Goal: Task Accomplishment & Management: Complete application form

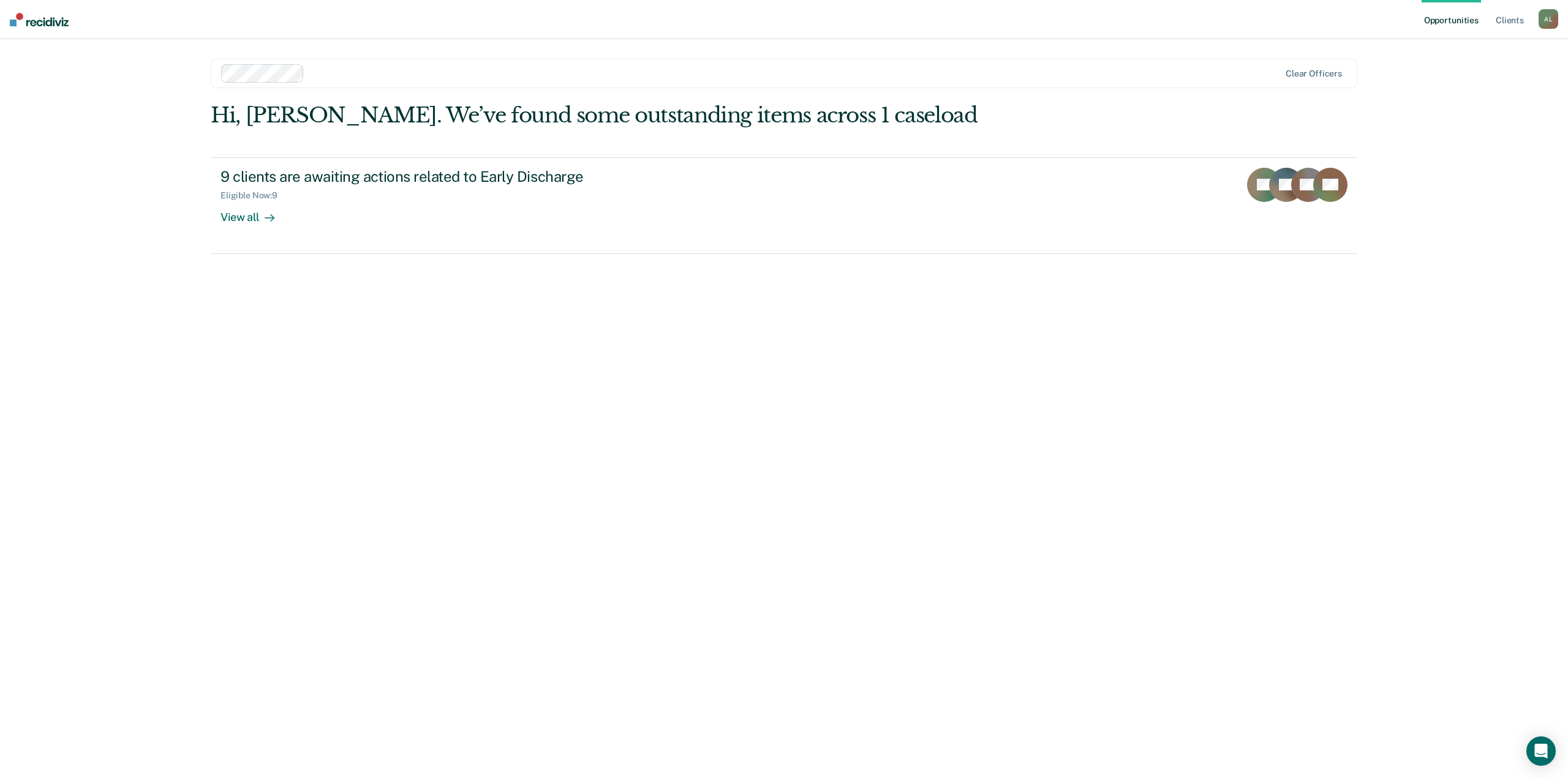
click at [639, 419] on div "Hi, [PERSON_NAME]. We’ve found some outstanding items across 1 caseload 9 clien…" at bounding box center [784, 423] width 1146 height 641
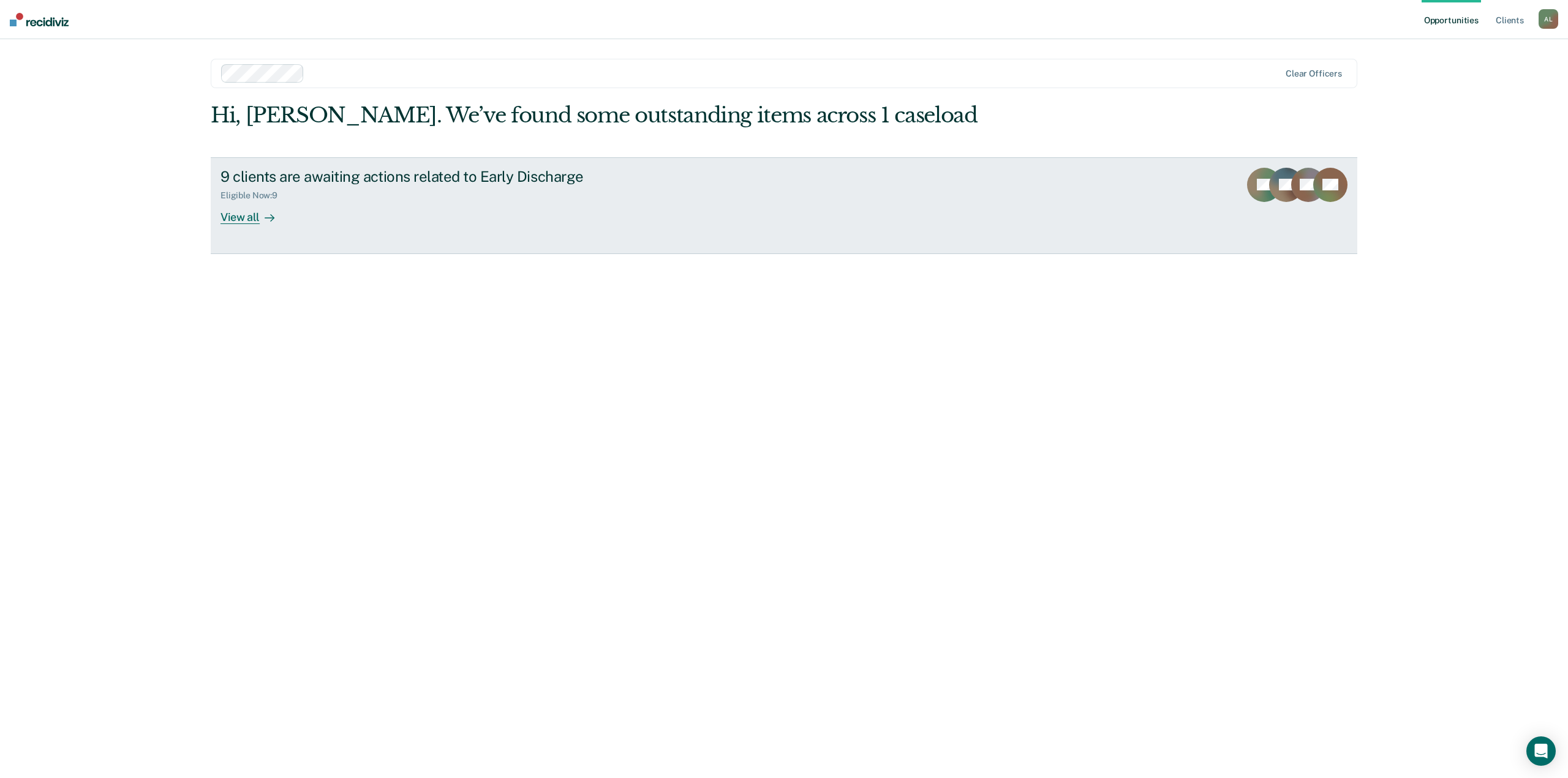
click at [249, 218] on div "View all" at bounding box center [254, 212] width 69 height 24
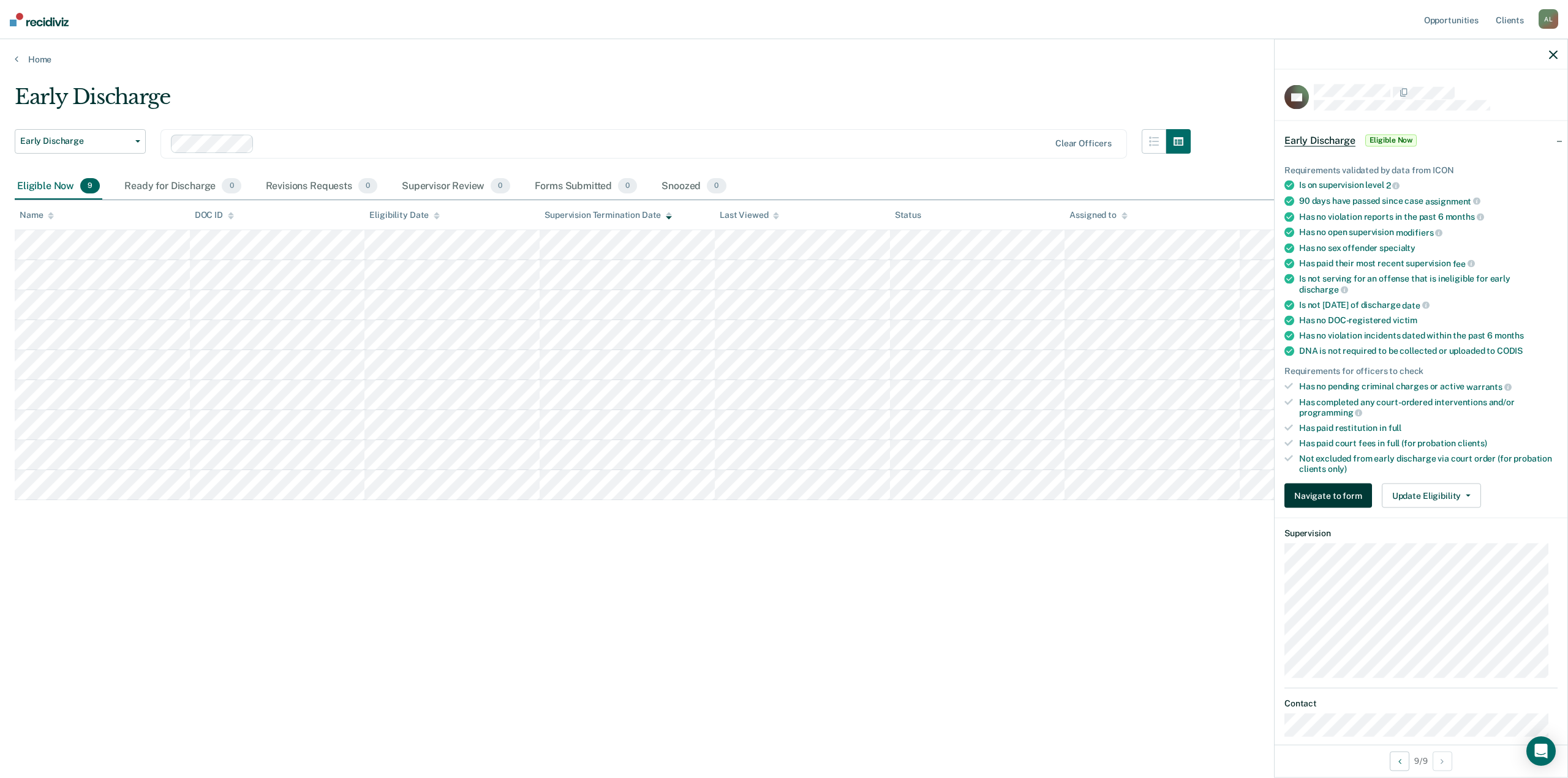
click at [1352, 491] on button "Navigate to form" at bounding box center [1328, 496] width 87 height 24
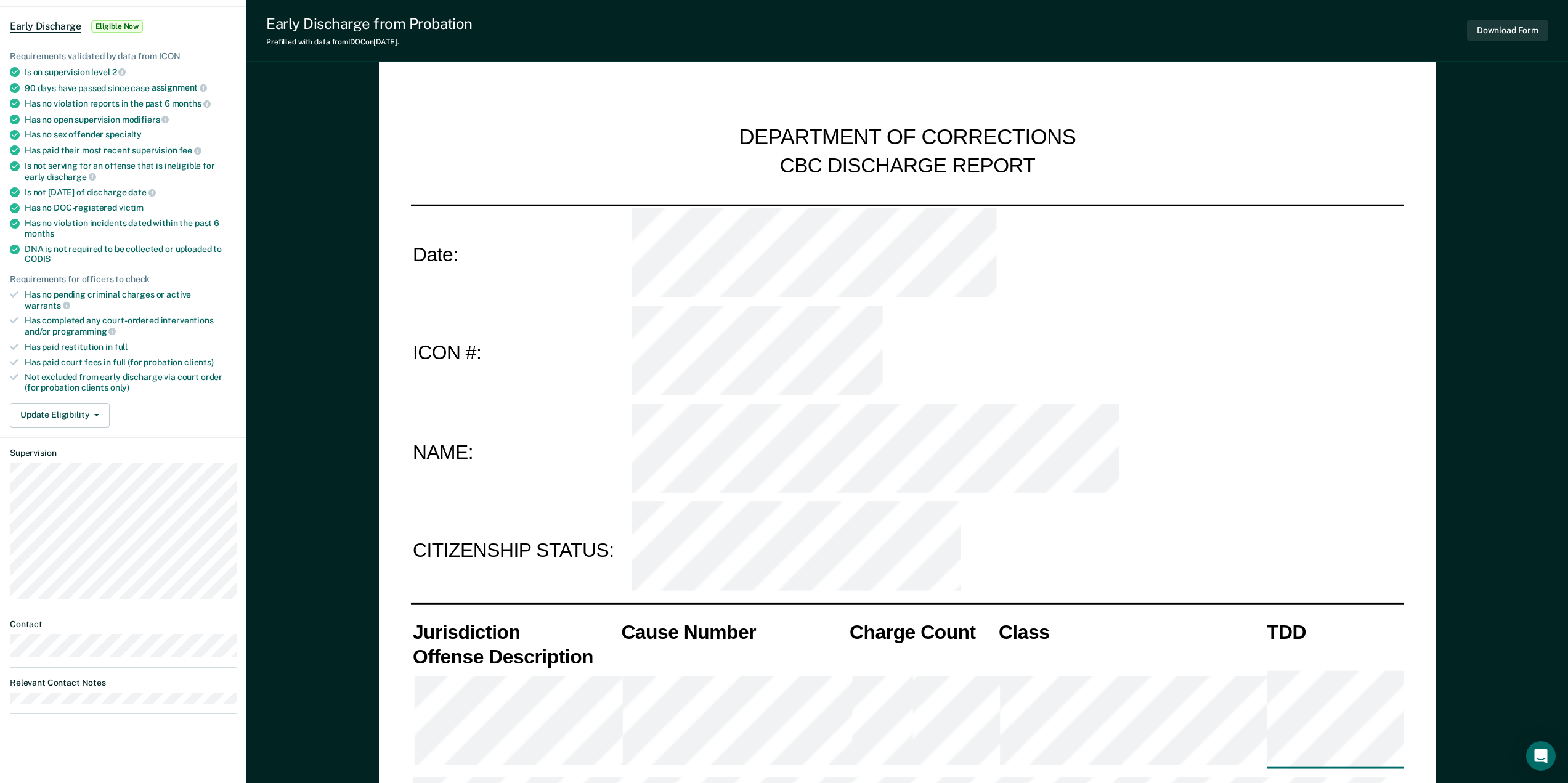
scroll to position [185, 0]
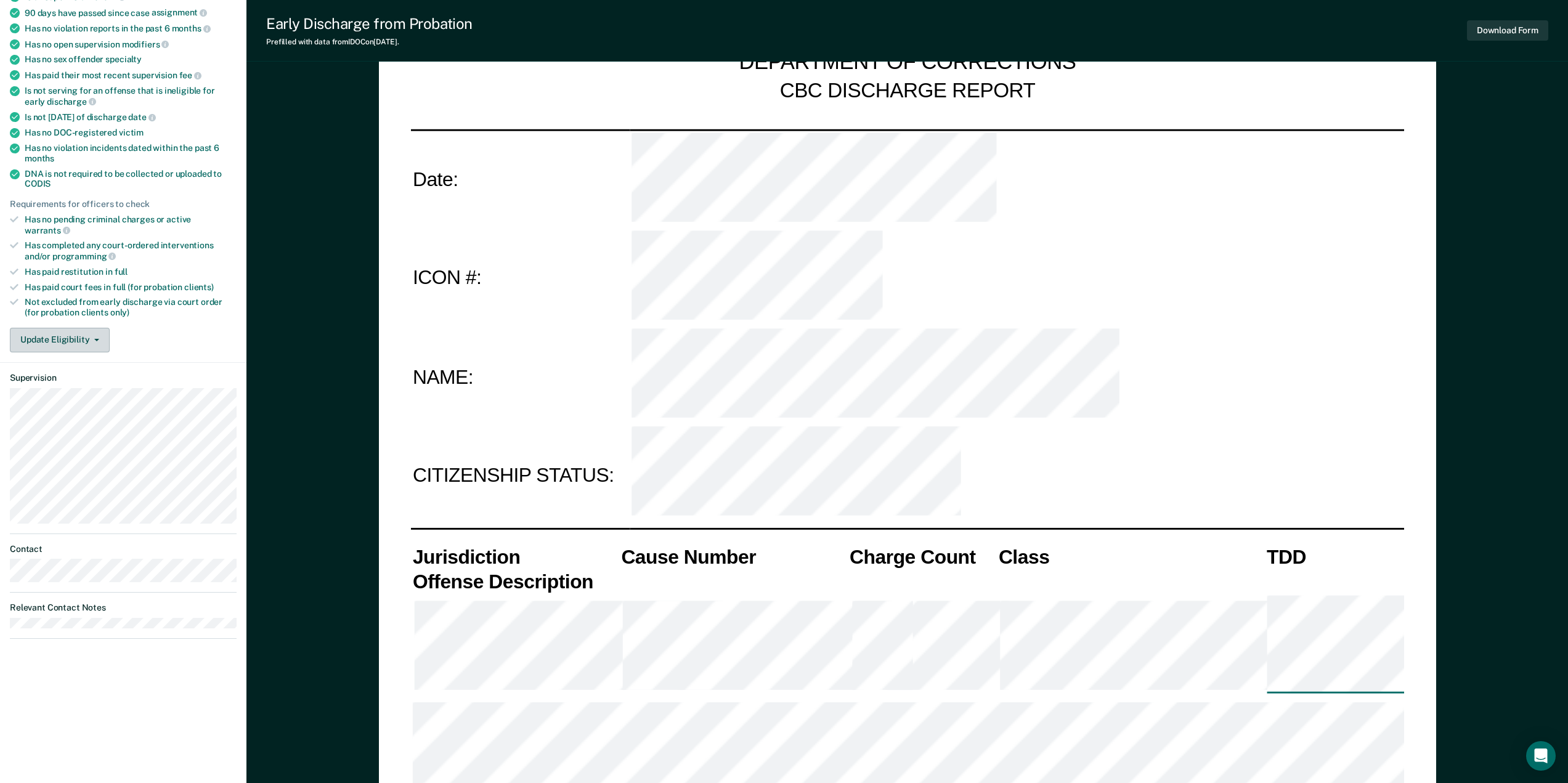
click at [81, 328] on button "Update Eligibility" at bounding box center [59, 340] width 100 height 24
click at [97, 355] on button "Submit for Supervisor Approval" at bounding box center [81, 365] width 144 height 20
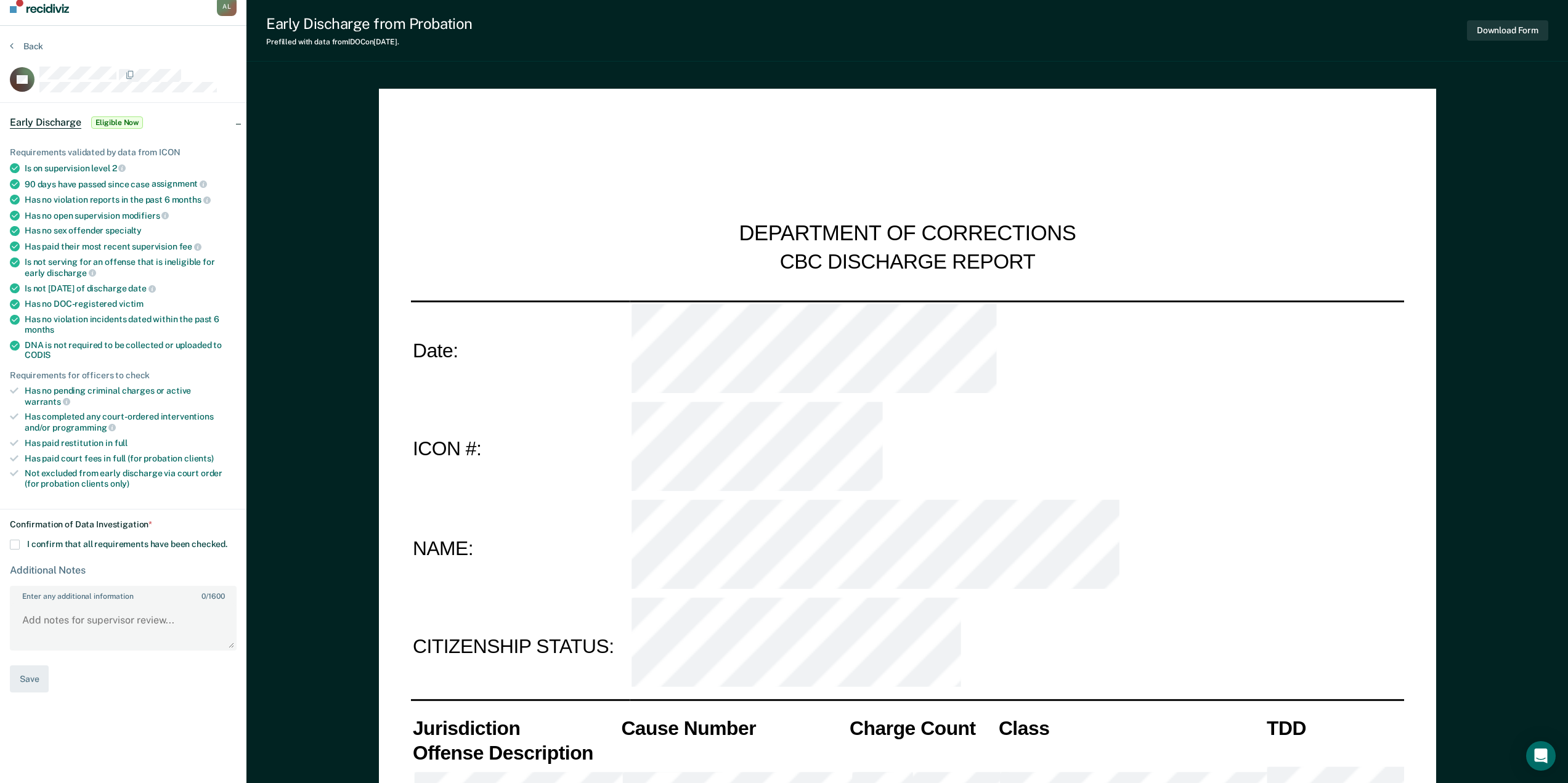
scroll to position [0, 0]
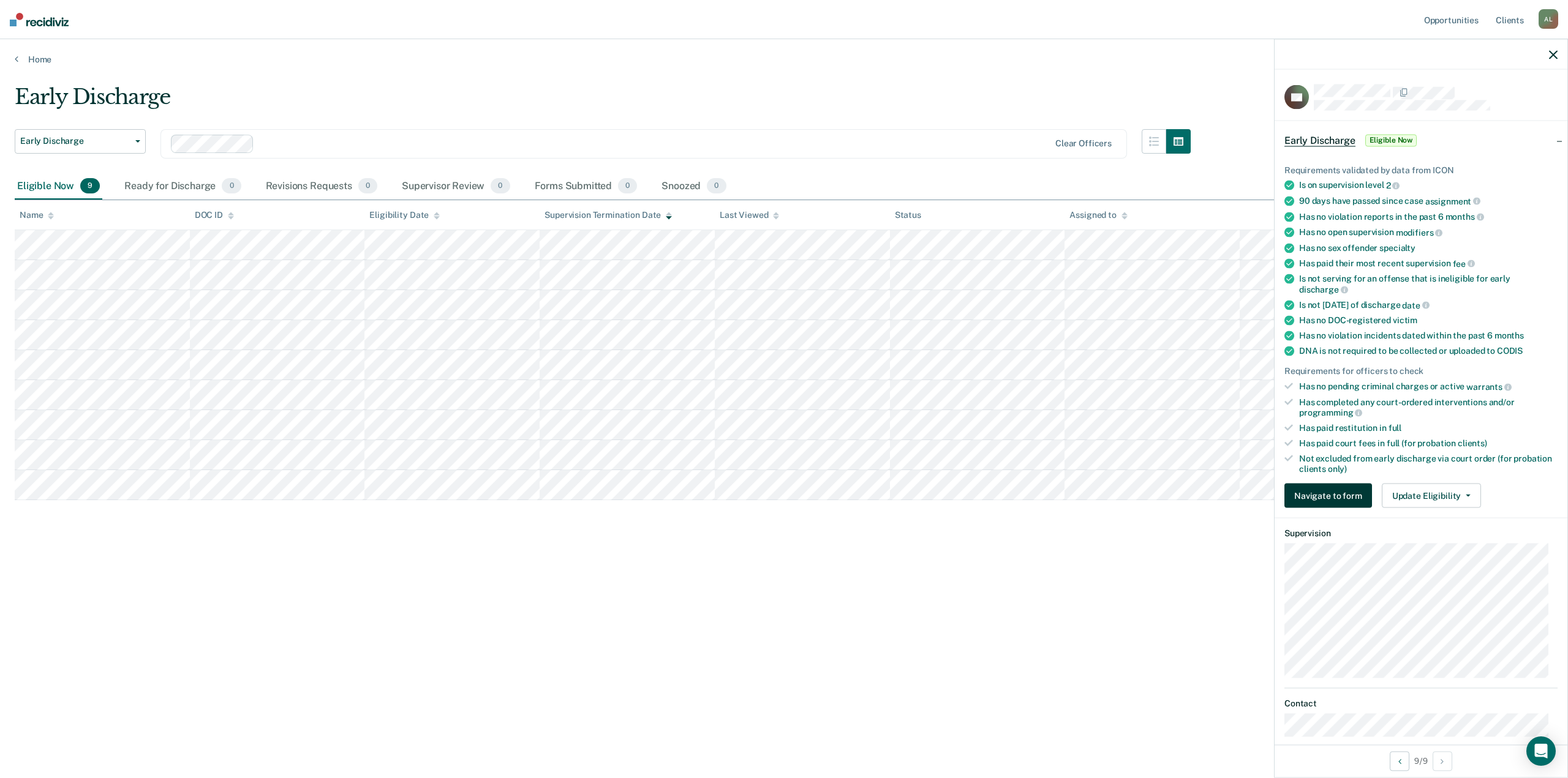
click at [1331, 499] on button "Navigate to form" at bounding box center [1328, 496] width 87 height 24
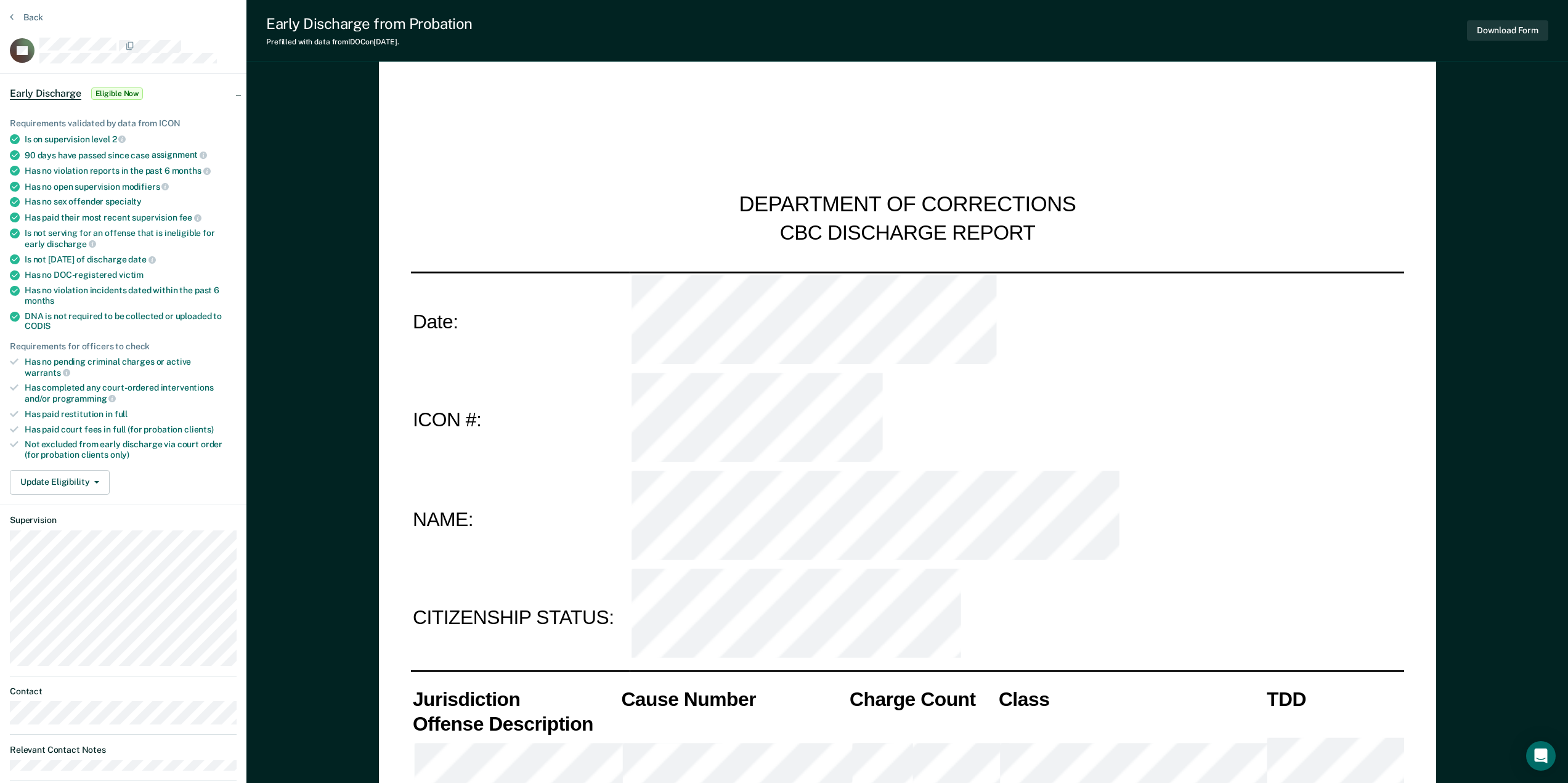
type textarea "x"
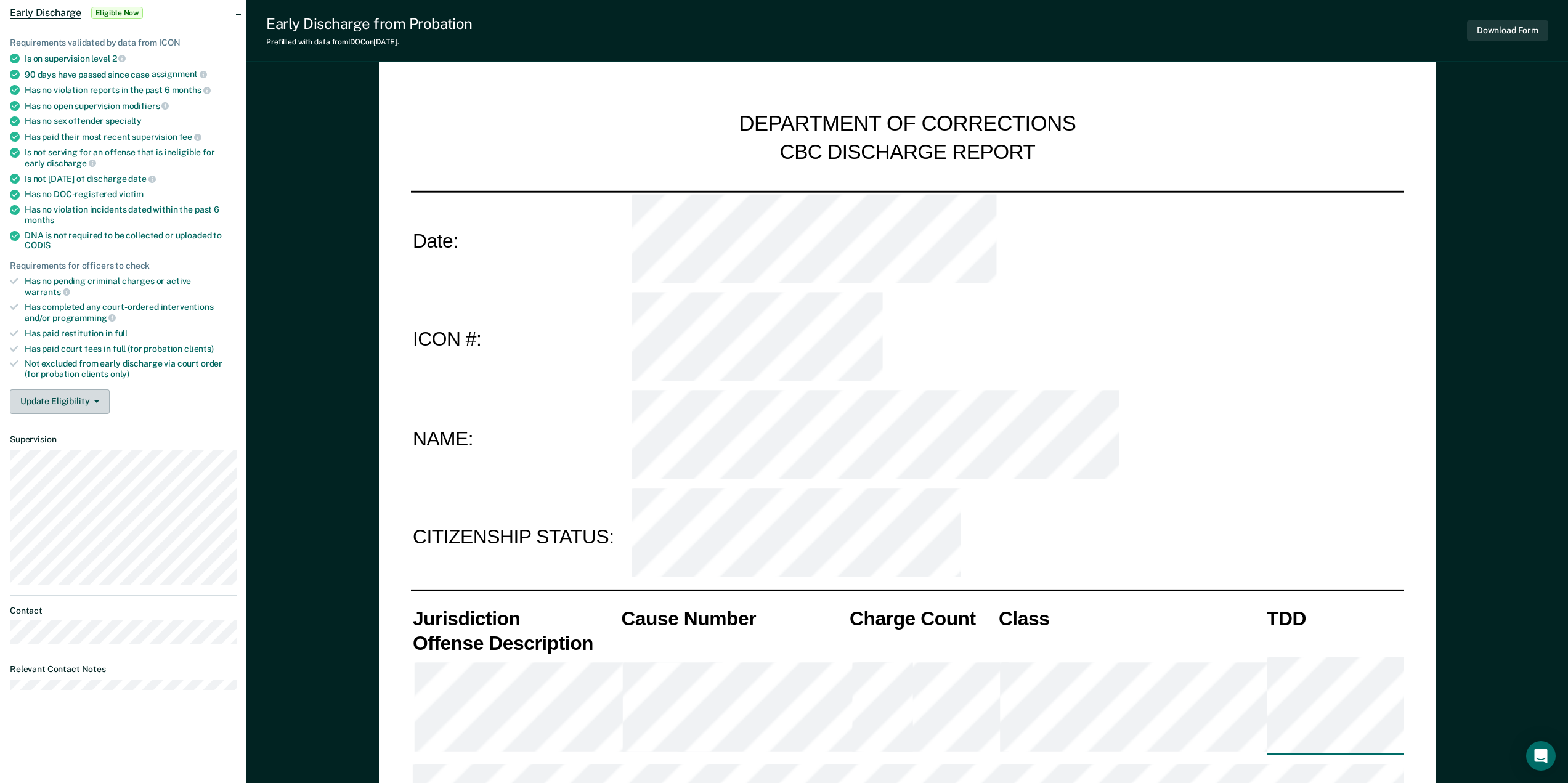
click at [87, 393] on button "Update Eligibility" at bounding box center [59, 402] width 100 height 24
click button "Submit for Supervisor Approval" at bounding box center [81, 426] width 144 height 20
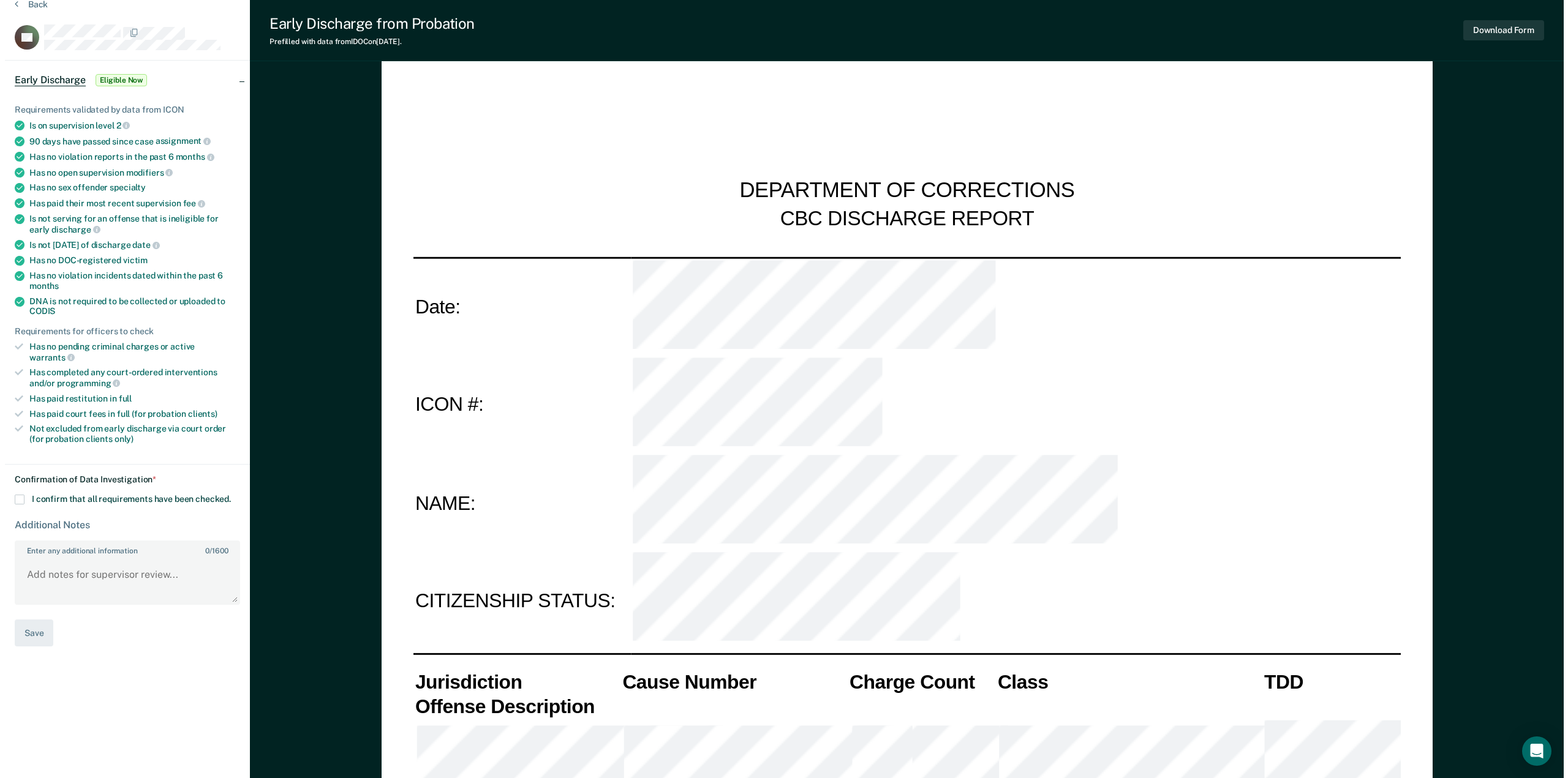
scroll to position [0, 0]
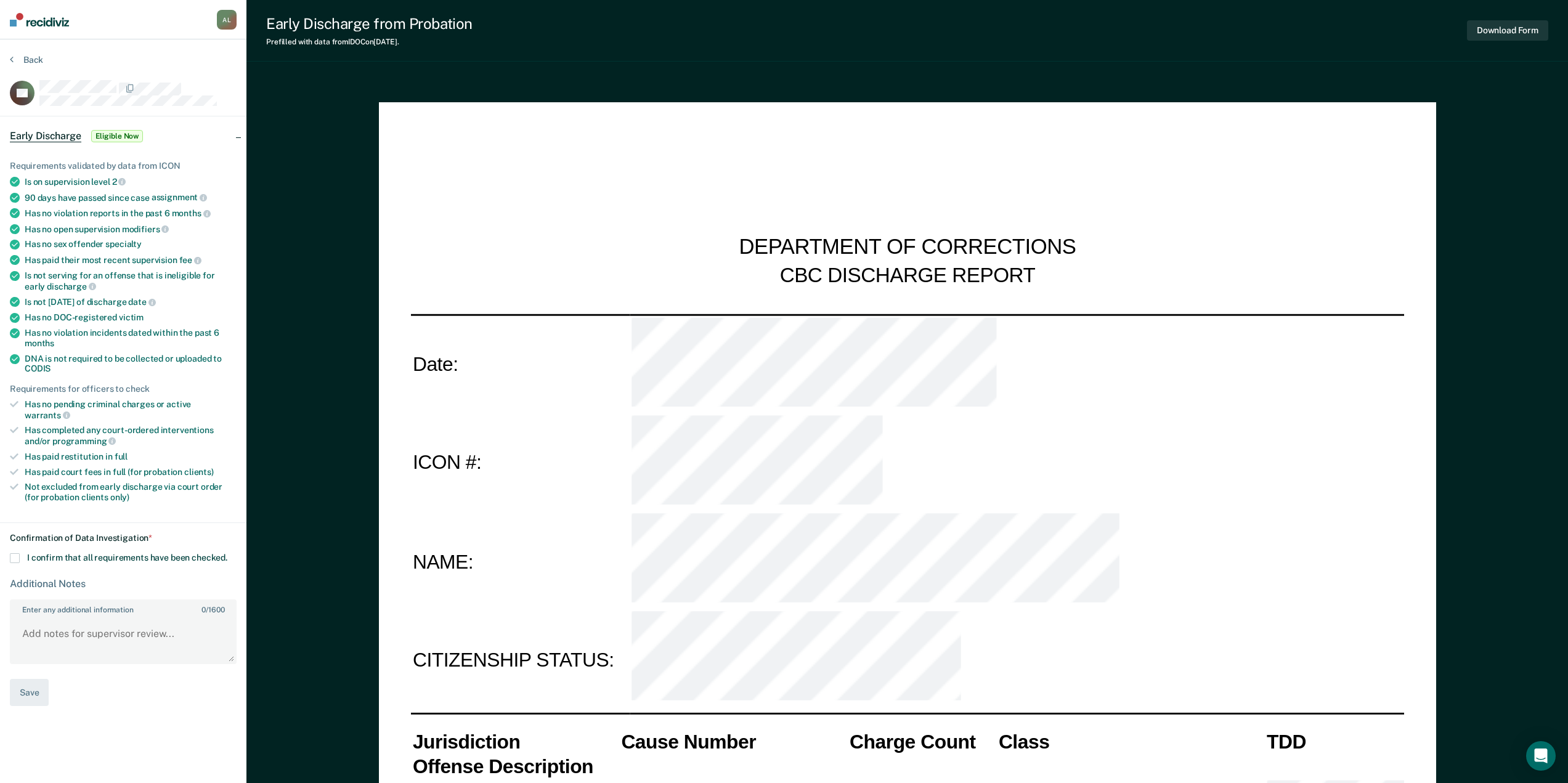
click at [112, 135] on span "Eligible Now" at bounding box center [117, 136] width 52 height 12
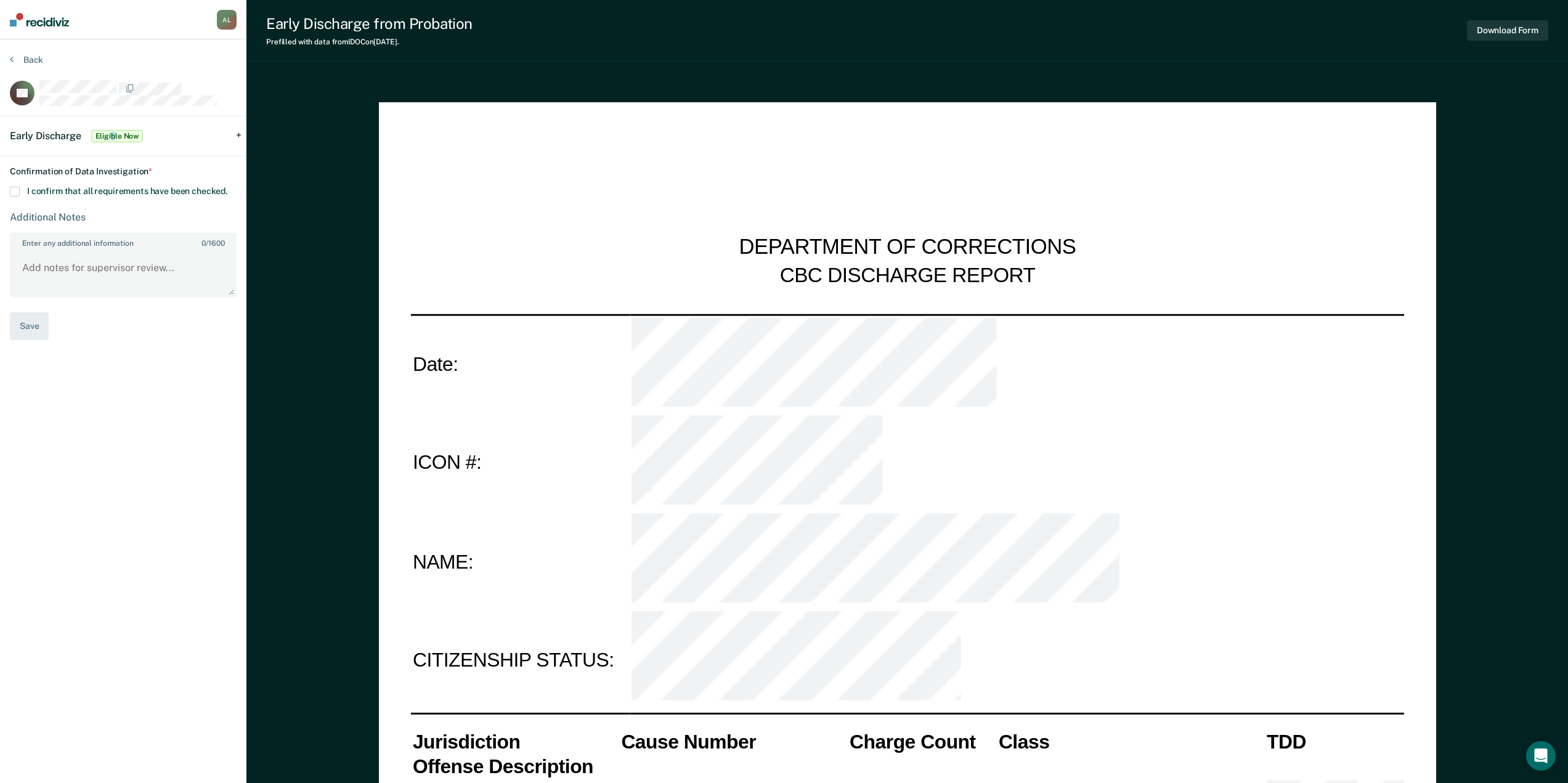
click at [112, 136] on span "Eligible Now" at bounding box center [117, 136] width 52 height 12
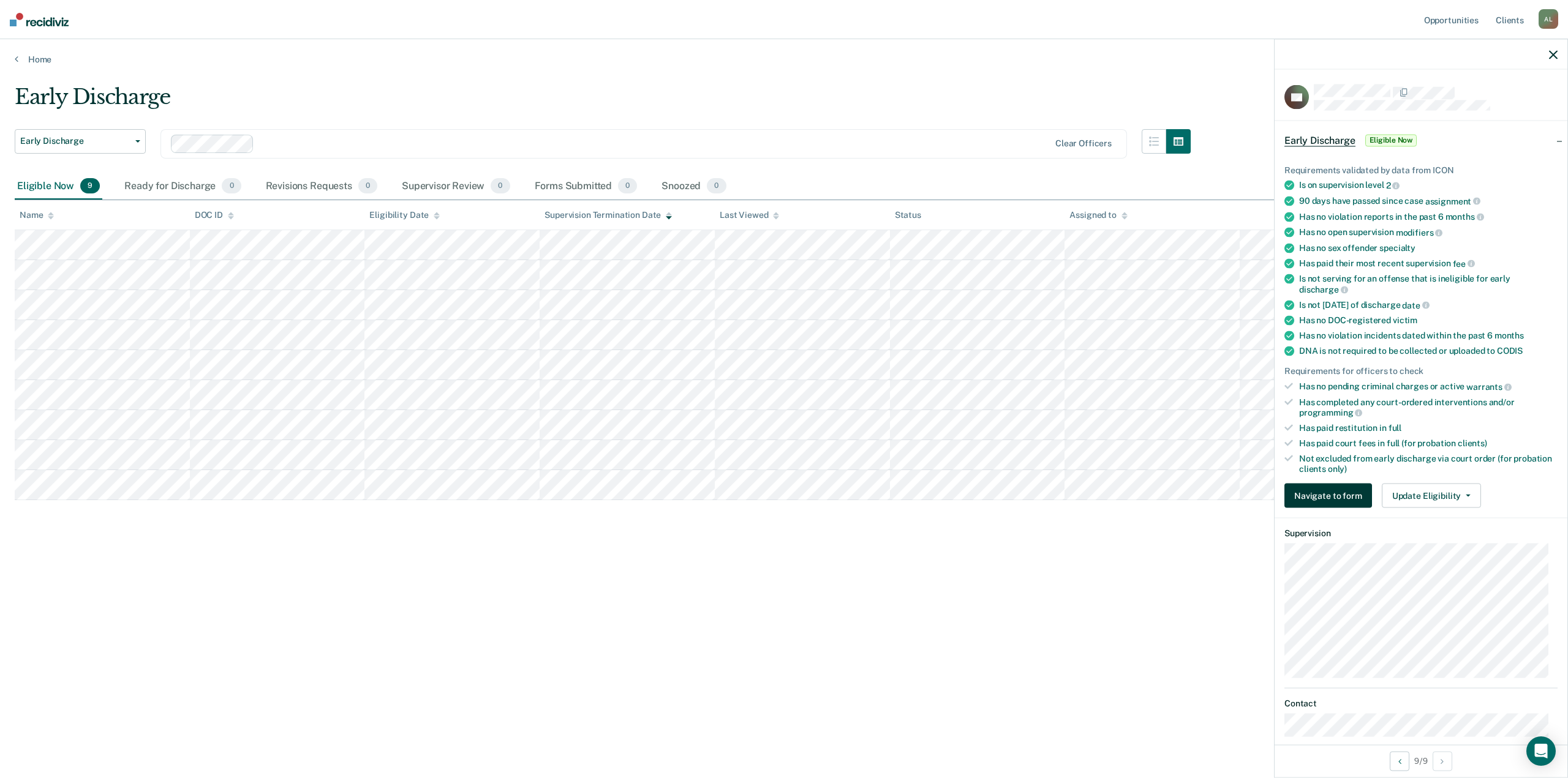
click at [1341, 492] on button "Navigate to form" at bounding box center [1328, 496] width 87 height 24
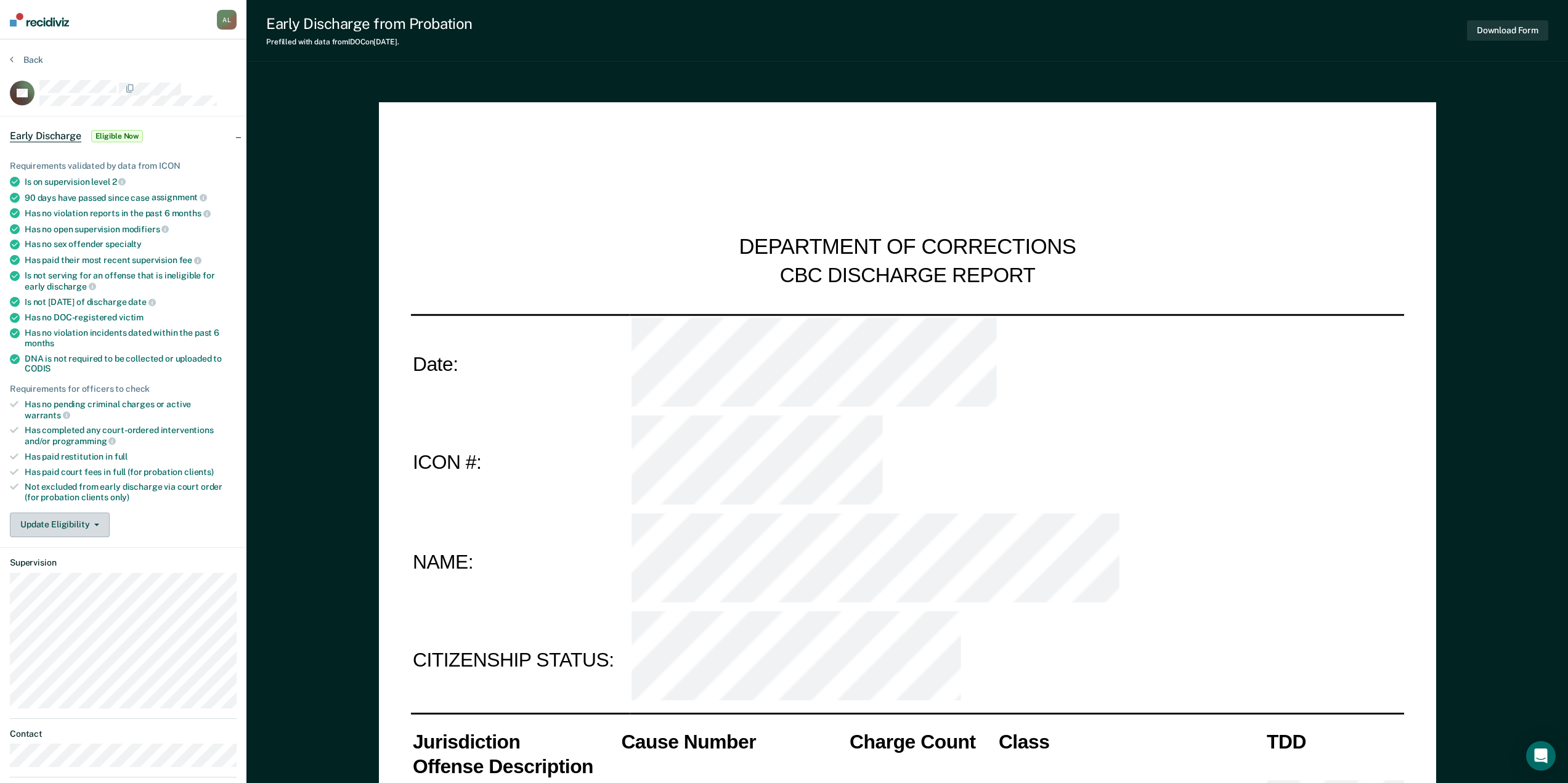
click at [94, 517] on button "Update Eligibility" at bounding box center [59, 525] width 100 height 24
type textarea "x"
click at [130, 233] on ul "Requirements validated by data from ICON Is on supervision level 2 90 days have…" at bounding box center [123, 332] width 226 height 342
click at [33, 63] on button "Back" at bounding box center [26, 60] width 33 height 11
